Goal: Transaction & Acquisition: Purchase product/service

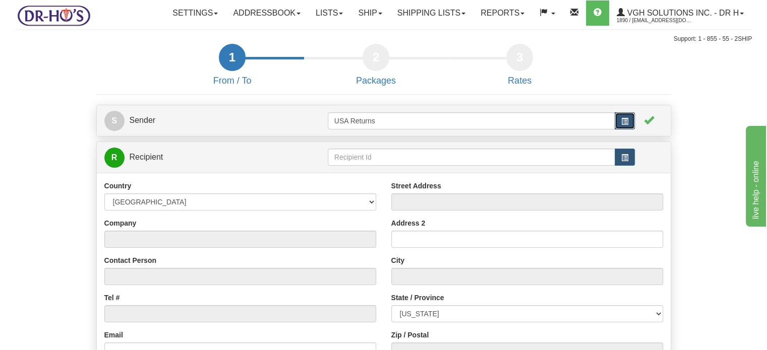
click at [622, 125] on span "button" at bounding box center [624, 121] width 7 height 7
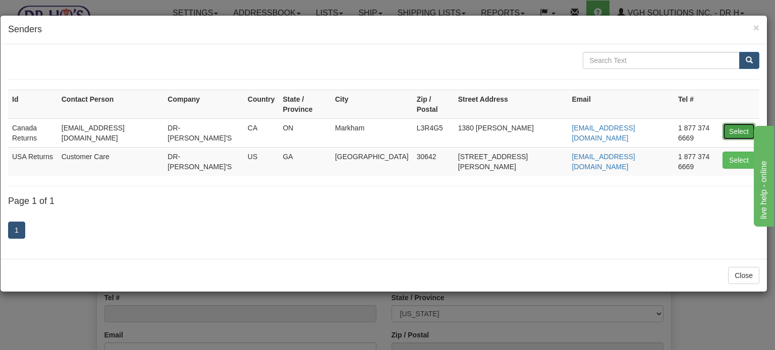
click at [747, 123] on button "Select" at bounding box center [738, 131] width 33 height 17
type input "Canada Returns"
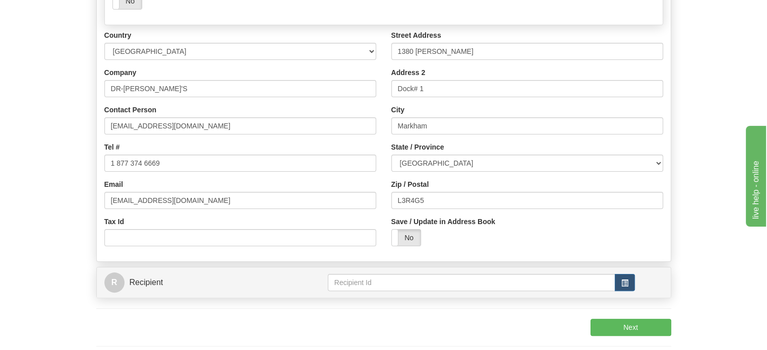
scroll to position [202, 0]
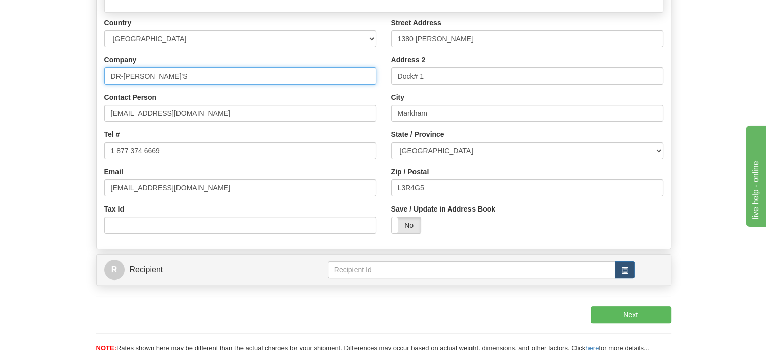
drag, startPoint x: 20, startPoint y: 101, endPoint x: 0, endPoint y: 101, distance: 19.7
click at [0, 101] on div "Toggle navigation Settings Shipping Preferences Fields Preferences New" at bounding box center [383, 86] width 767 height 576
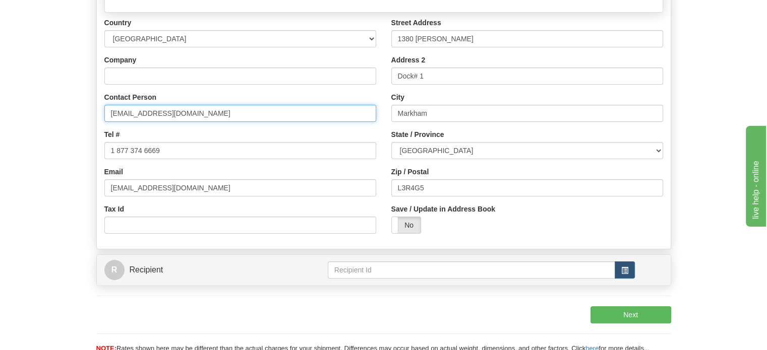
drag, startPoint x: 190, startPoint y: 136, endPoint x: 0, endPoint y: 136, distance: 190.1
click at [0, 136] on div "Toggle navigation Settings Shipping Preferences Fields Preferences New" at bounding box center [383, 86] width 767 height 576
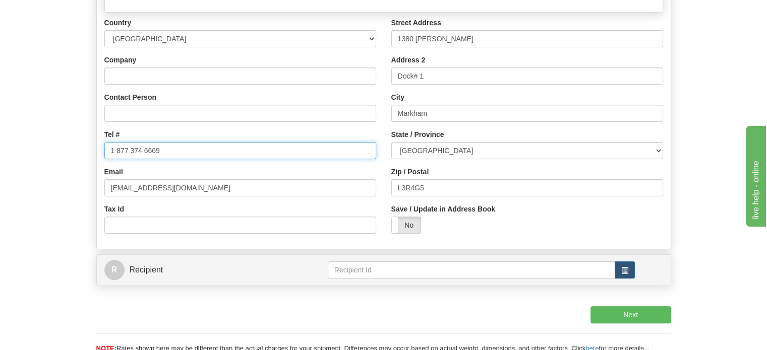
drag, startPoint x: 227, startPoint y: 173, endPoint x: 0, endPoint y: 165, distance: 227.6
click at [0, 165] on div "Toggle navigation Settings Shipping Preferences Fields Preferences New" at bounding box center [383, 86] width 767 height 576
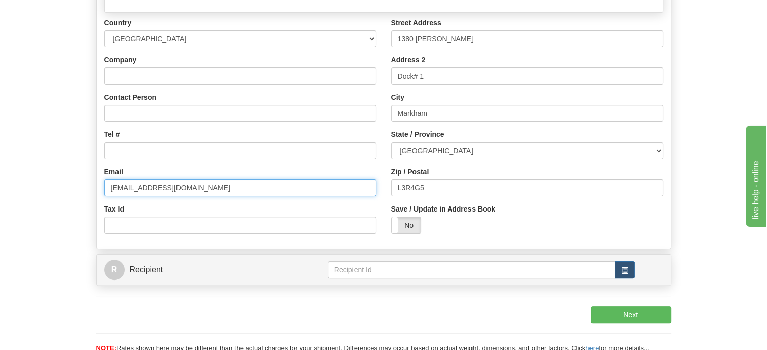
click at [0, 214] on div "Toggle navigation Settings Shipping Preferences Fields Preferences New" at bounding box center [383, 86] width 767 height 576
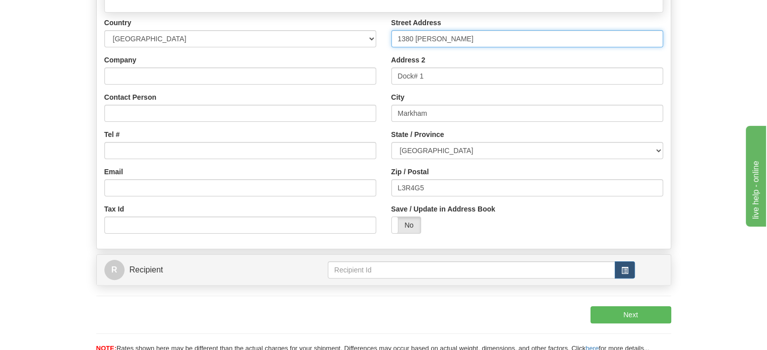
drag, startPoint x: 471, startPoint y: 64, endPoint x: 216, endPoint y: 62, distance: 255.2
click at [219, 62] on div "Country [GEOGRAPHIC_DATA] [GEOGRAPHIC_DATA] [GEOGRAPHIC_DATA] [GEOGRAPHIC_DATA]…" at bounding box center [384, 130] width 574 height 224
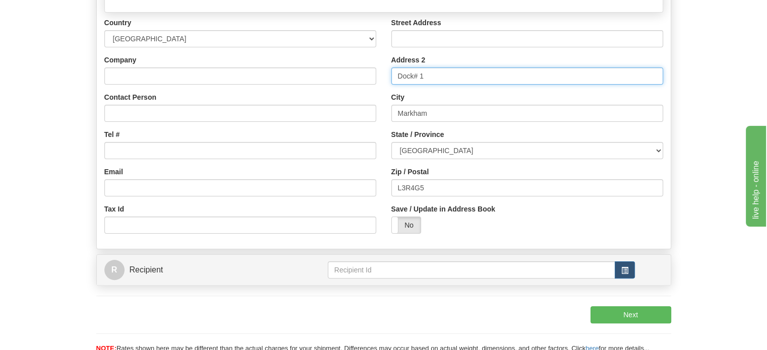
drag, startPoint x: 447, startPoint y: 91, endPoint x: 283, endPoint y: 97, distance: 164.0
click at [284, 97] on div "Country [GEOGRAPHIC_DATA] [GEOGRAPHIC_DATA] [GEOGRAPHIC_DATA] [GEOGRAPHIC_DATA]…" at bounding box center [384, 130] width 574 height 224
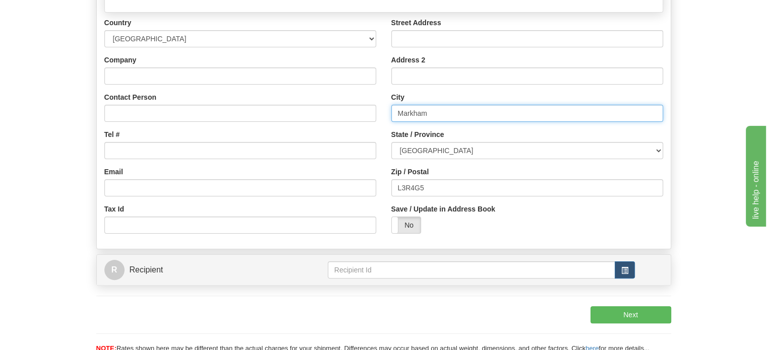
drag, startPoint x: 444, startPoint y: 140, endPoint x: 325, endPoint y: 137, distance: 118.5
click at [342, 137] on div "Country [GEOGRAPHIC_DATA] [GEOGRAPHIC_DATA] [GEOGRAPHIC_DATA] [GEOGRAPHIC_DATA]…" at bounding box center [384, 130] width 574 height 224
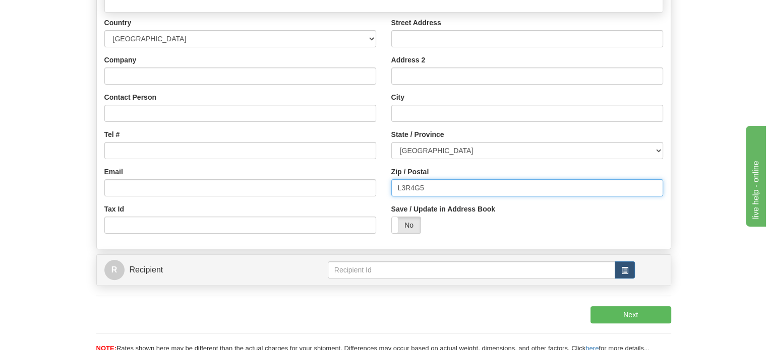
click at [236, 199] on div "Country [GEOGRAPHIC_DATA] [GEOGRAPHIC_DATA] [GEOGRAPHIC_DATA] [GEOGRAPHIC_DATA]…" at bounding box center [384, 130] width 574 height 224
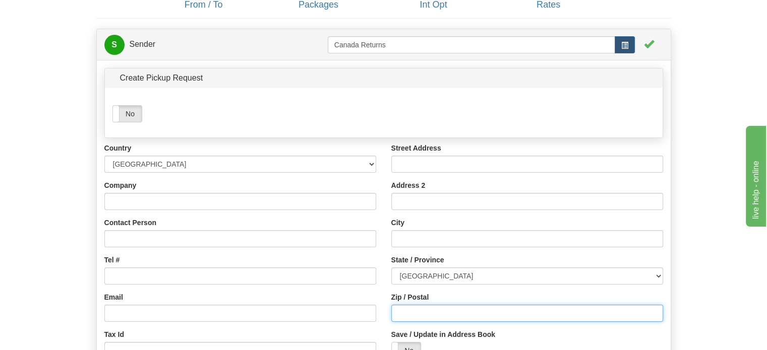
scroll to position [50, 0]
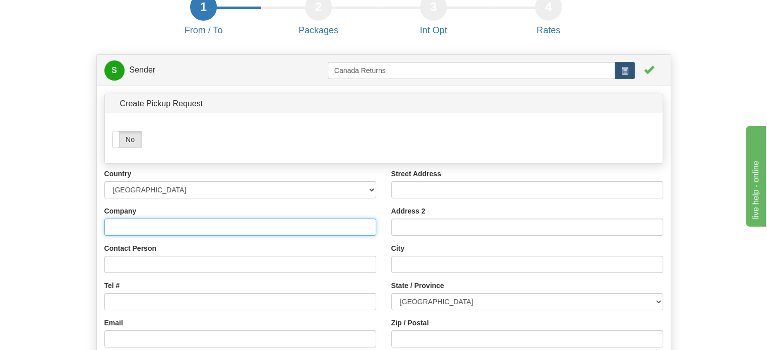
click at [169, 236] on input "Company" at bounding box center [240, 227] width 272 height 17
paste input "[PERSON_NAME]"
type input "[PERSON_NAME]"
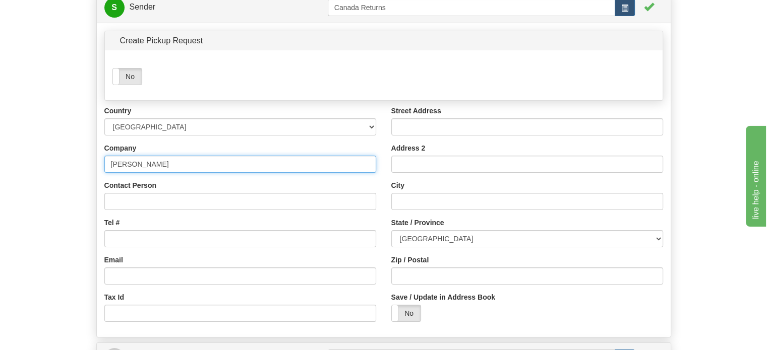
scroll to position [151, 0]
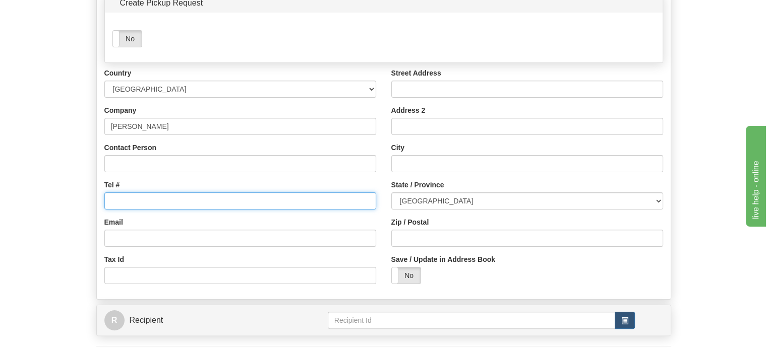
click at [123, 210] on input "Tel #" at bounding box center [240, 201] width 272 height 17
paste input "[PHONE_NUMBER]"
type input "[PHONE_NUMBER]"
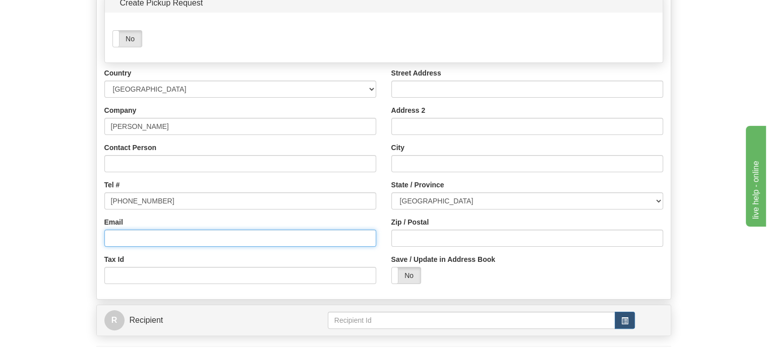
click at [120, 247] on input "Email" at bounding box center [240, 238] width 272 height 17
paste input "[EMAIL_ADDRESS][DOMAIN_NAME]"
type input "[EMAIL_ADDRESS][DOMAIN_NAME]"
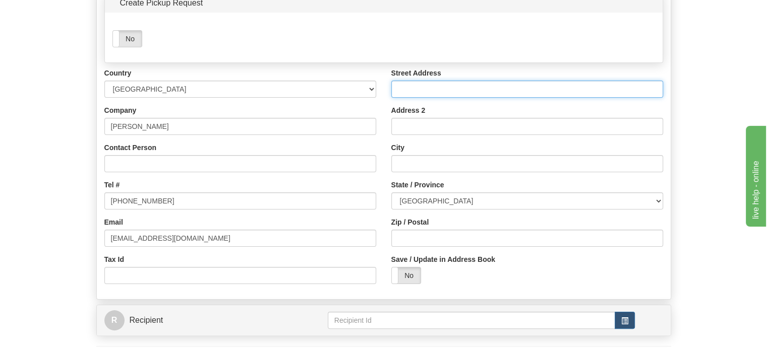
click at [452, 98] on input "Street Address" at bounding box center [527, 89] width 272 height 17
paste input "[STREET_ADDRESS]"
type input "[STREET_ADDRESS]"
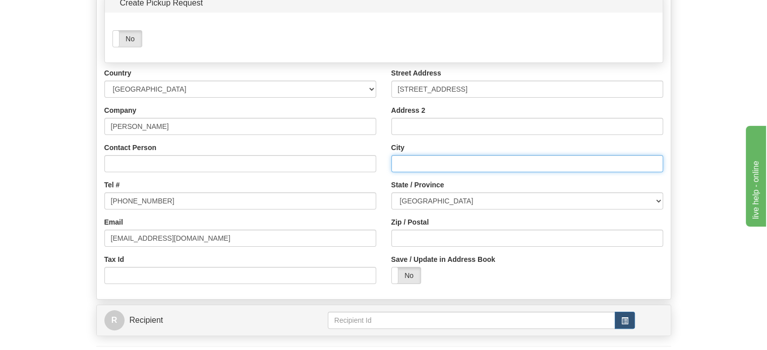
click at [430, 172] on input "City" at bounding box center [527, 163] width 272 height 17
paste input "[GEOGRAPHIC_DATA]"
type input "[GEOGRAPHIC_DATA]"
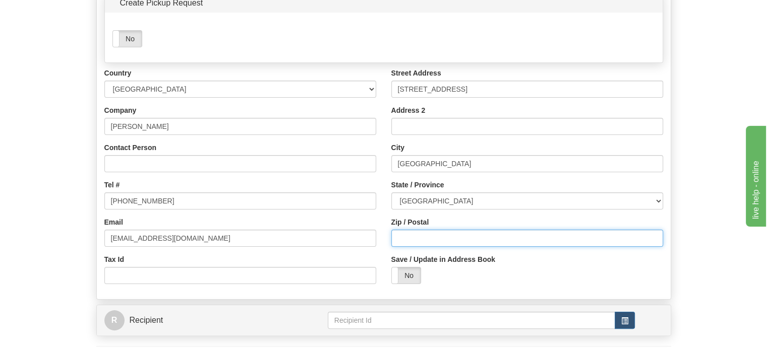
click at [426, 247] on input "Zip / Postal" at bounding box center [527, 238] width 272 height 17
paste input "L5A1A5"
type input "L5A1A5"
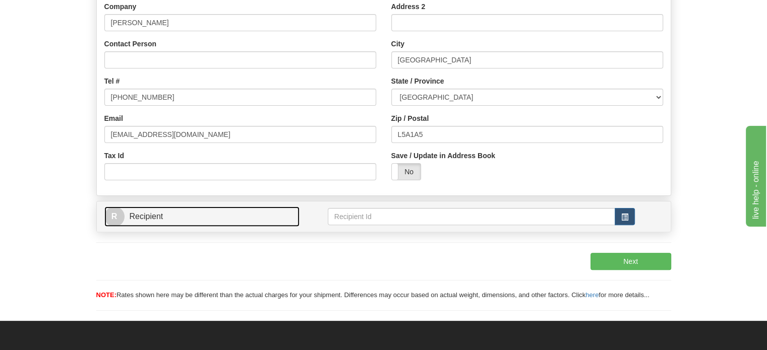
scroll to position [307, 0]
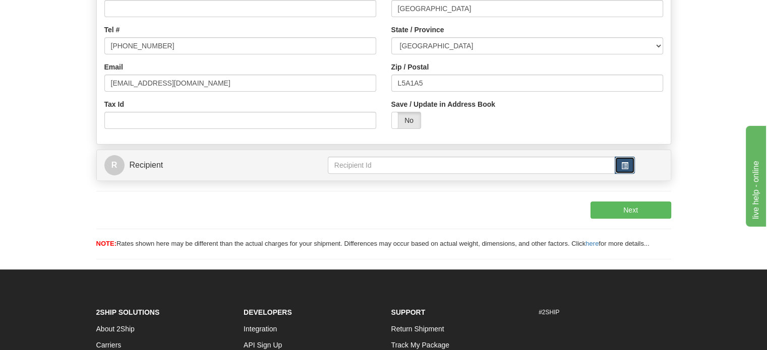
click at [628, 174] on button "button" at bounding box center [625, 165] width 20 height 17
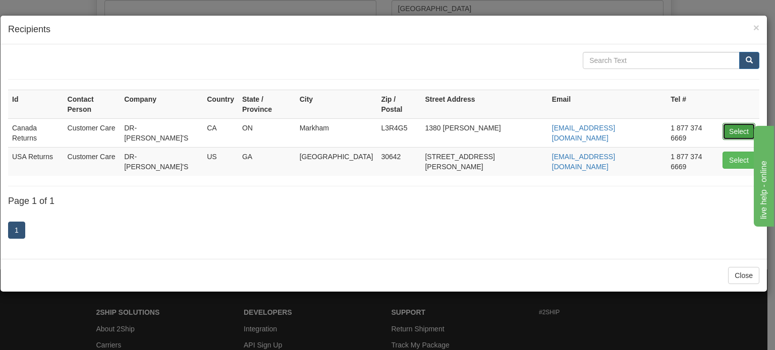
click at [737, 123] on button "Select" at bounding box center [738, 131] width 33 height 17
type input "Canada Returns"
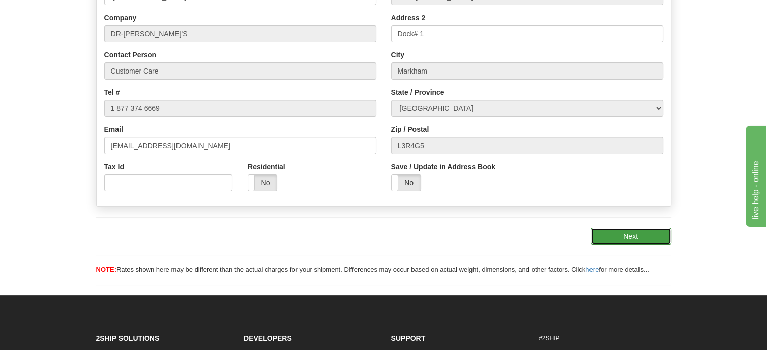
click at [613, 245] on button "Next" at bounding box center [630, 236] width 81 height 17
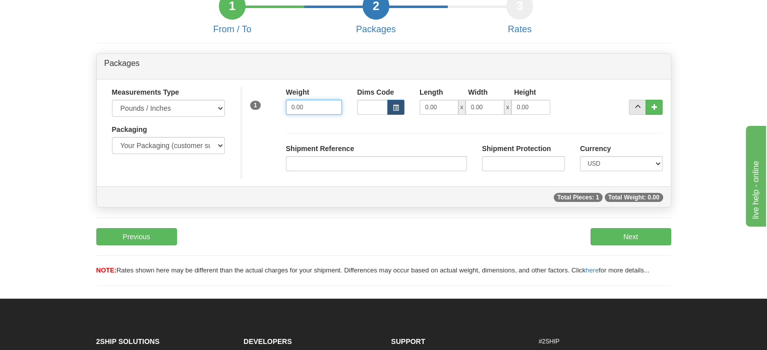
drag, startPoint x: 312, startPoint y: 132, endPoint x: 52, endPoint y: 131, distance: 259.7
click at [88, 131] on form "1 From / To 2 Packages 3 Int Opt 3 Rates S Sender" at bounding box center [383, 144] width 737 height 304
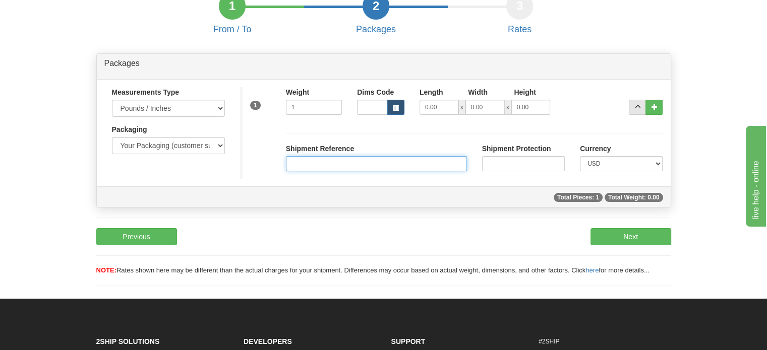
type input "1.00"
click at [303, 171] on input "Shipment Reference" at bounding box center [376, 163] width 181 height 15
paste input "926069"
type input "926069"
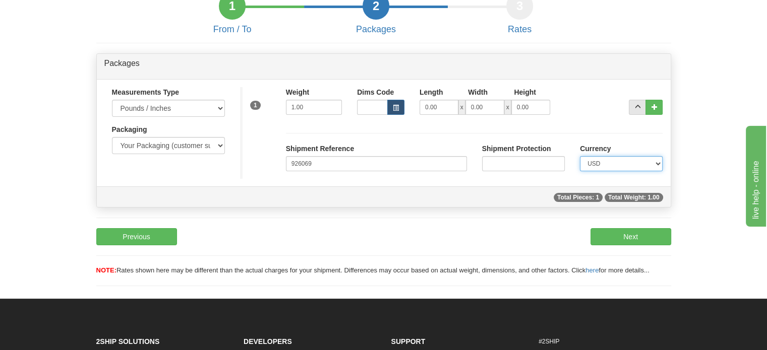
click at [623, 171] on select "CAD USD EUR ZAR [PERSON_NAME] ARN AUD AUS AWG BBD BFR BGN BHD BMD BND BRC BRL C…" at bounding box center [621, 163] width 83 height 15
select select "0"
click at [580, 171] on select "CAD USD EUR ZAR [PERSON_NAME] ARN AUD AUS AWG BBD BFR BGN BHD BMD BND BRC BRL C…" at bounding box center [621, 163] width 83 height 15
click at [633, 246] on button "Next" at bounding box center [630, 236] width 81 height 17
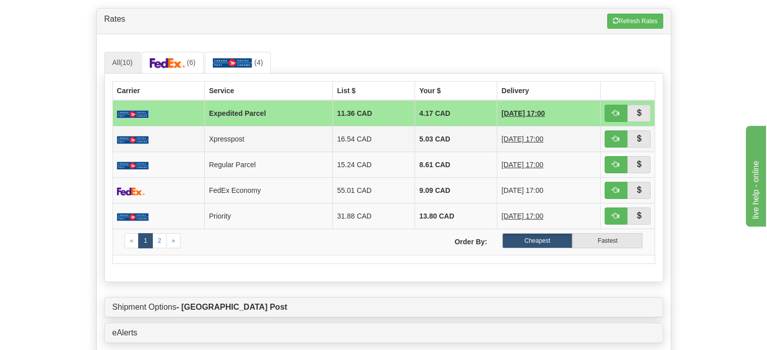
scroll to position [102, 0]
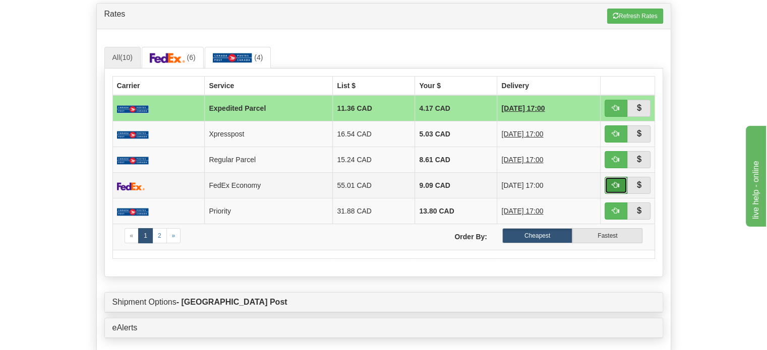
click at [613, 194] on button "button" at bounding box center [616, 185] width 23 height 17
type input "20"
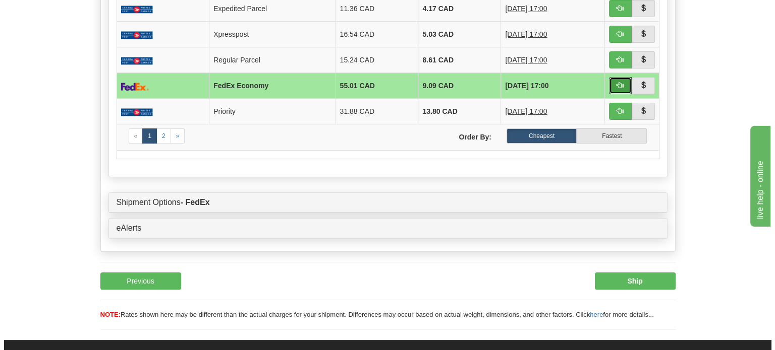
scroll to position [203, 0]
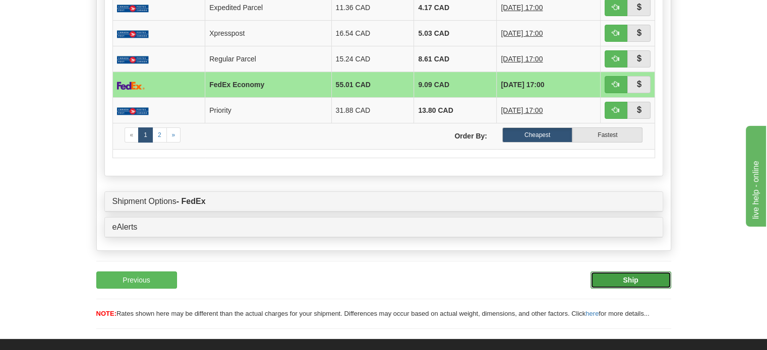
click at [651, 289] on button "Ship" at bounding box center [630, 280] width 81 height 17
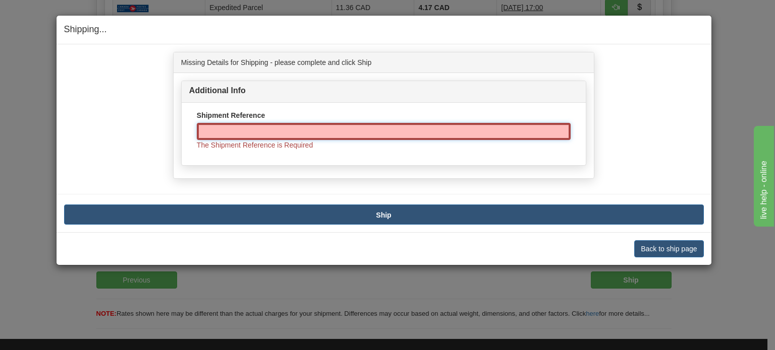
click at [282, 127] on input "Shipment Reference" at bounding box center [384, 131] width 374 height 17
paste input "926069"
type input "926069"
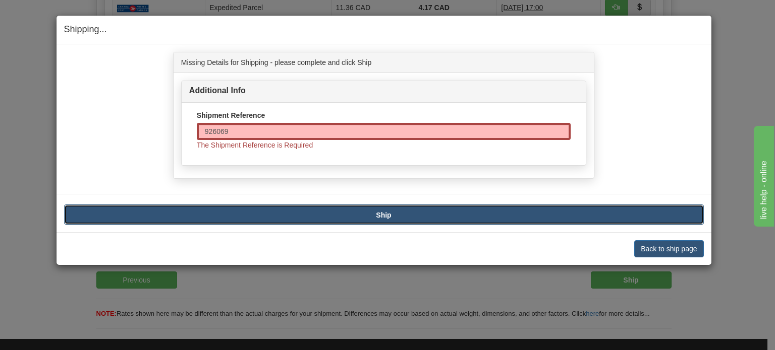
click at [362, 217] on button "Ship" at bounding box center [383, 215] width 639 height 20
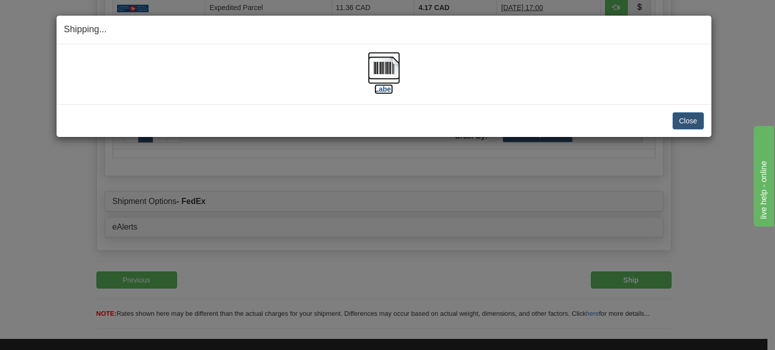
click at [373, 70] on img at bounding box center [384, 68] width 32 height 32
click at [699, 122] on button "Close" at bounding box center [687, 120] width 31 height 17
